Goal: Find specific page/section: Find specific page/section

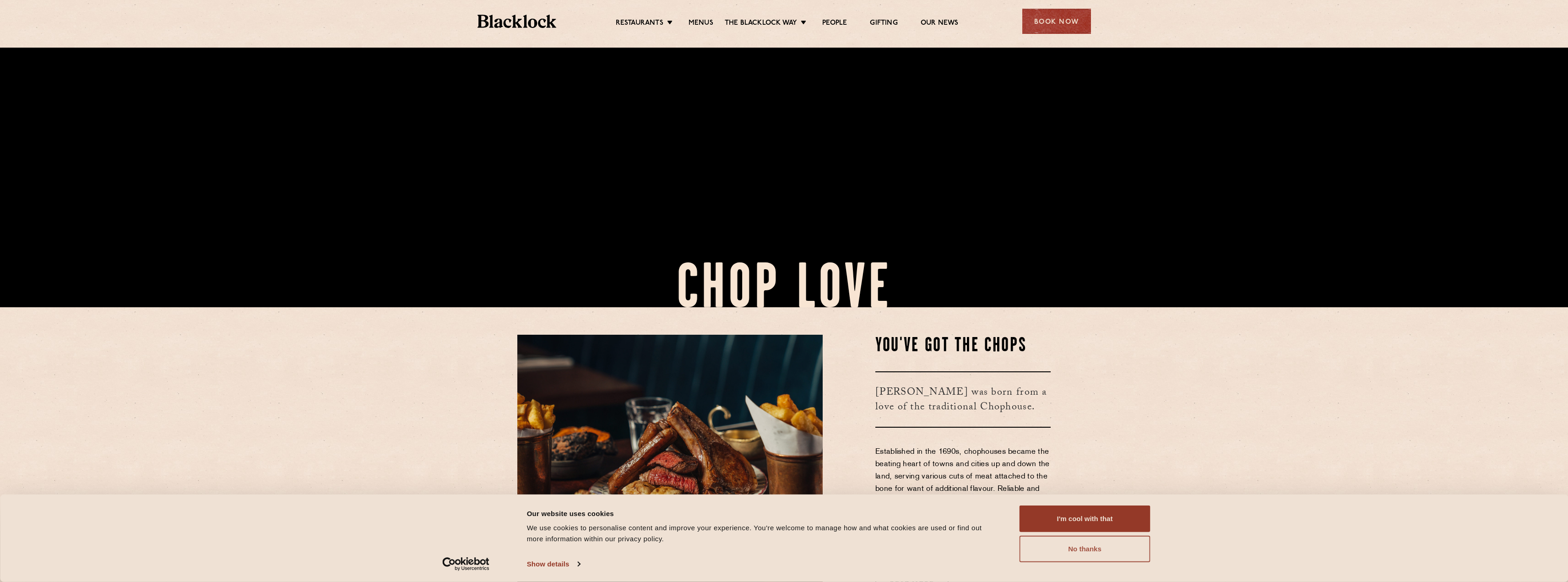
click at [1069, 550] on button "No thanks" at bounding box center [1085, 549] width 131 height 27
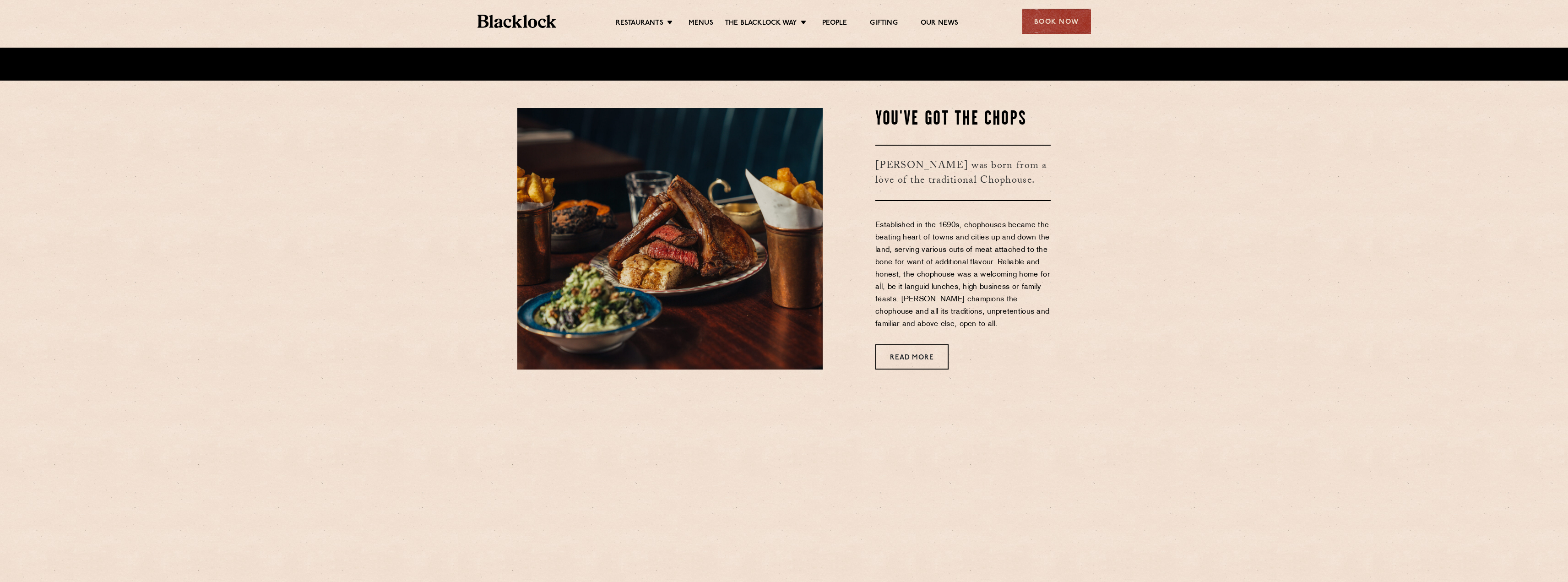
scroll to position [550, 0]
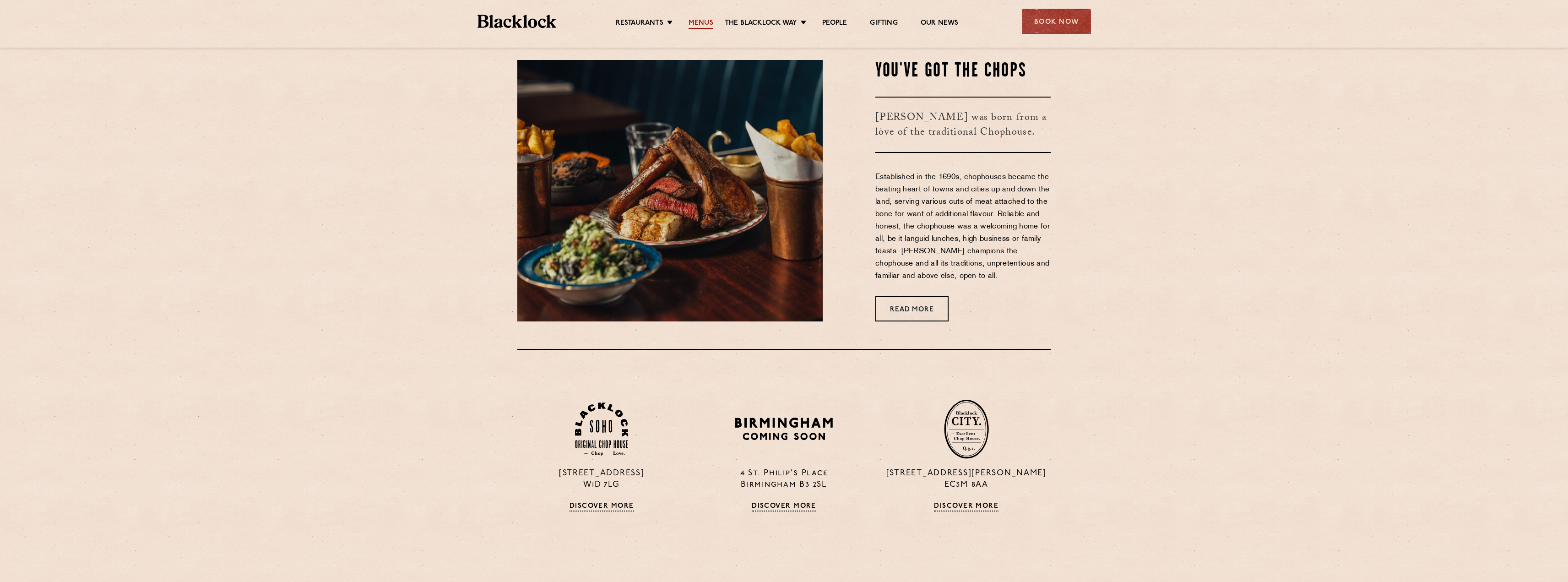
click at [705, 24] on link "Menus" at bounding box center [701, 23] width 25 height 10
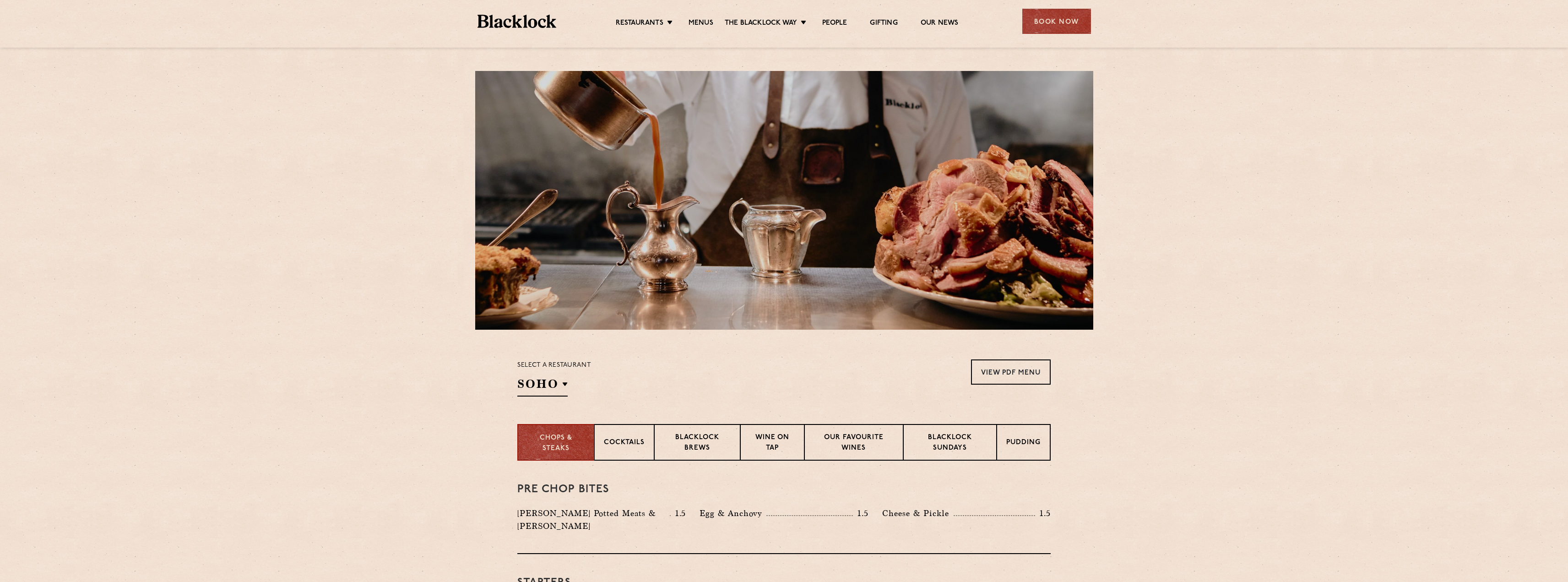
scroll to position [229, 0]
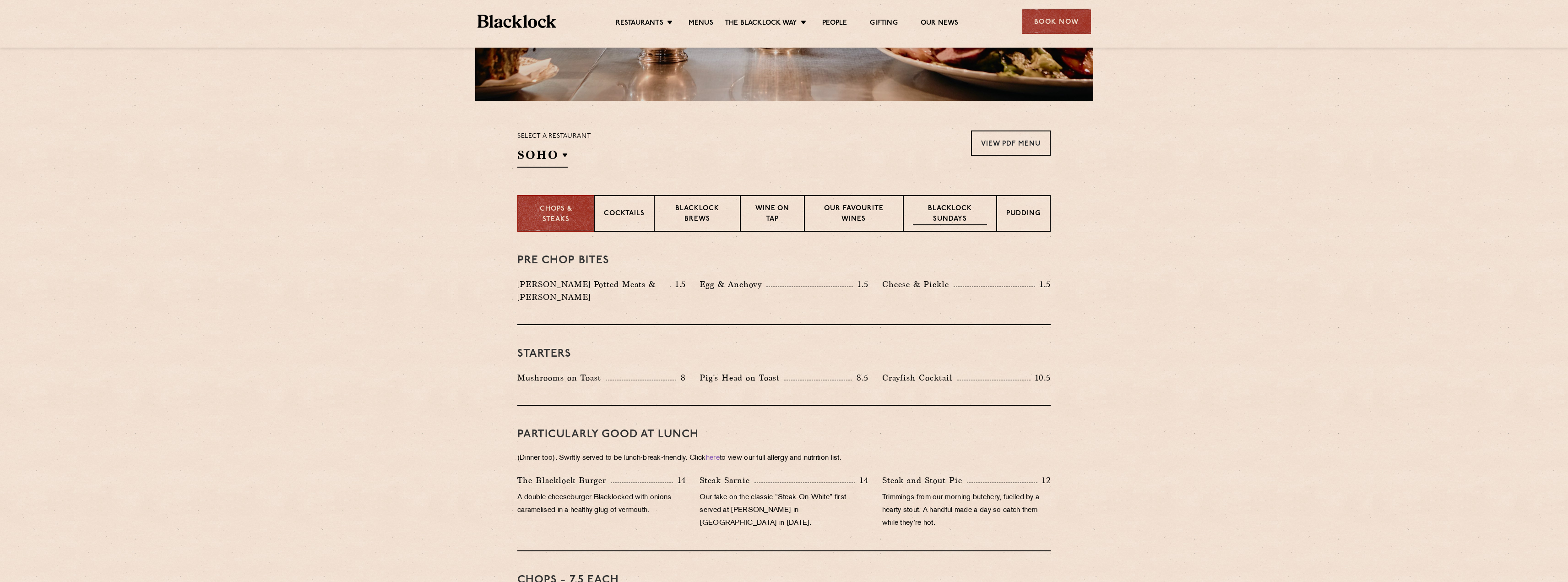
click at [947, 214] on p "Blacklock Sundays" at bounding box center [950, 214] width 74 height 21
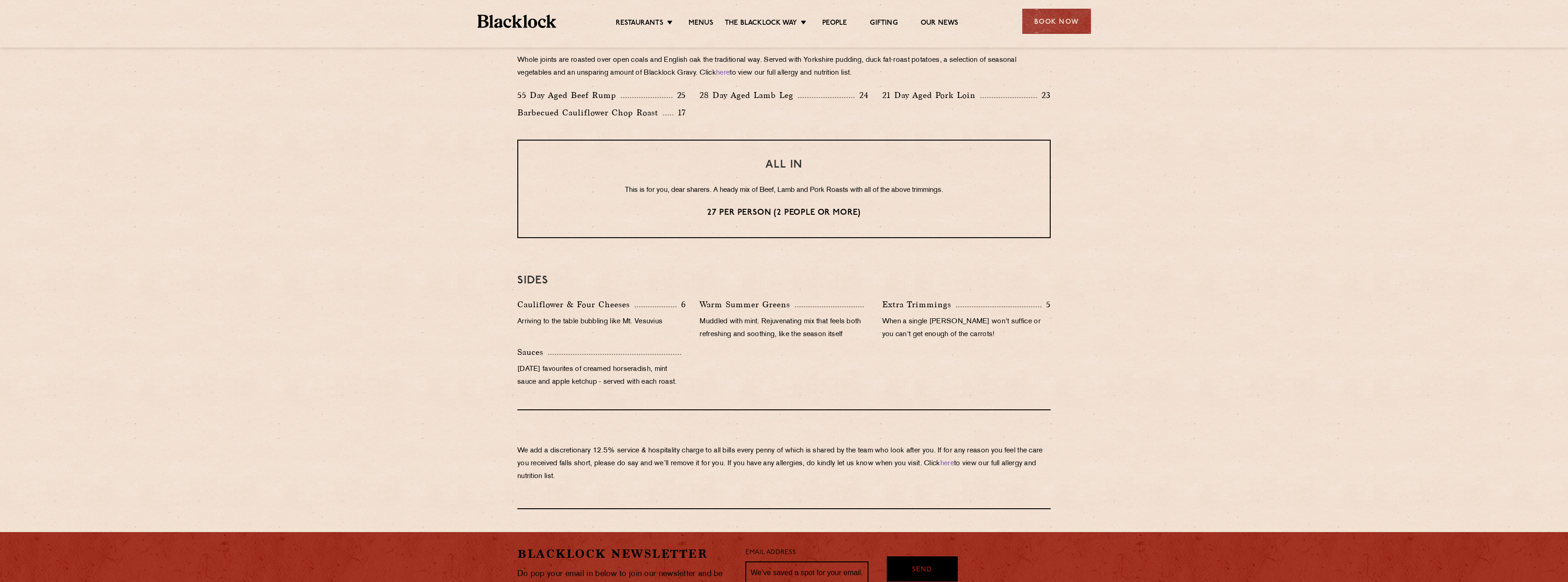
scroll to position [845, 0]
